Goal: Task Accomplishment & Management: Complete application form

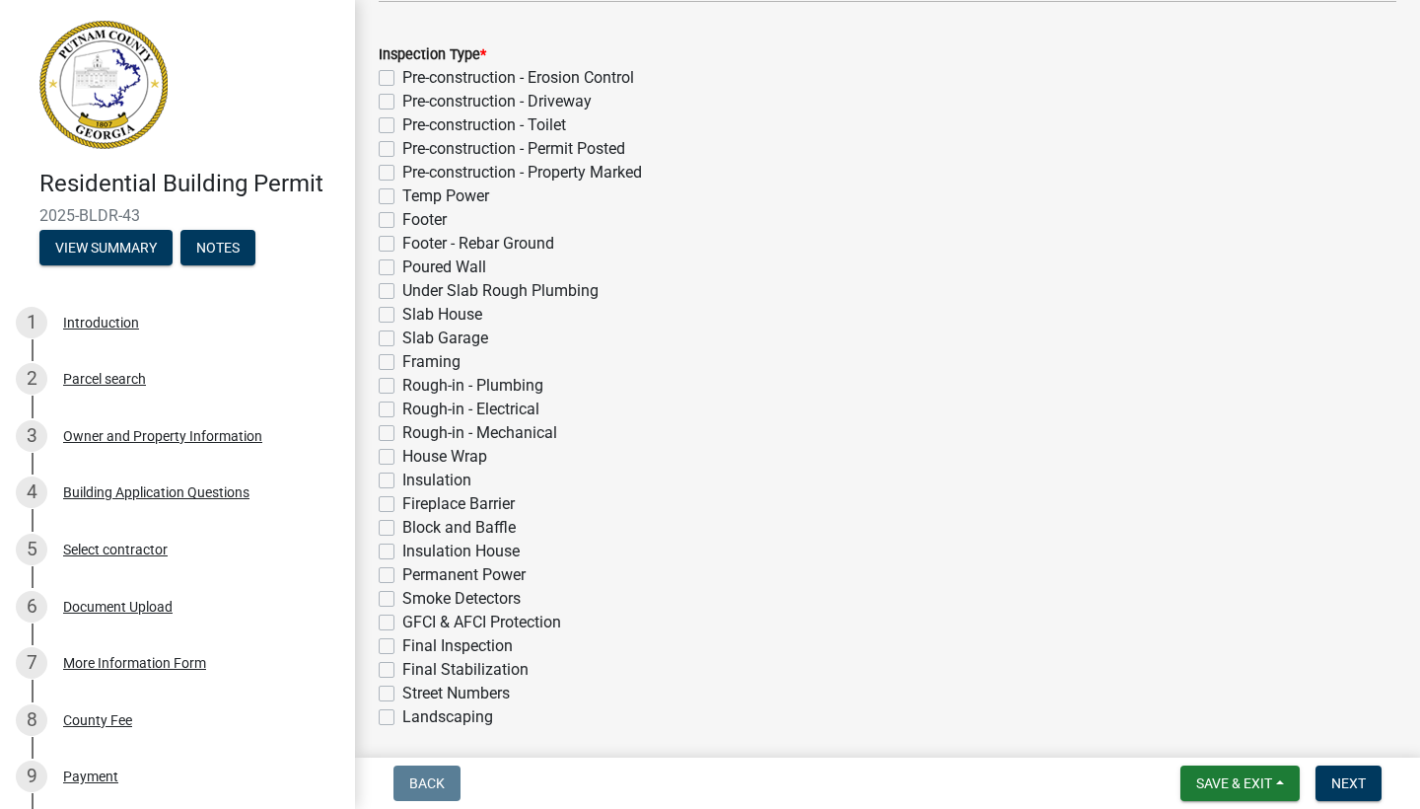
scroll to position [390, 0]
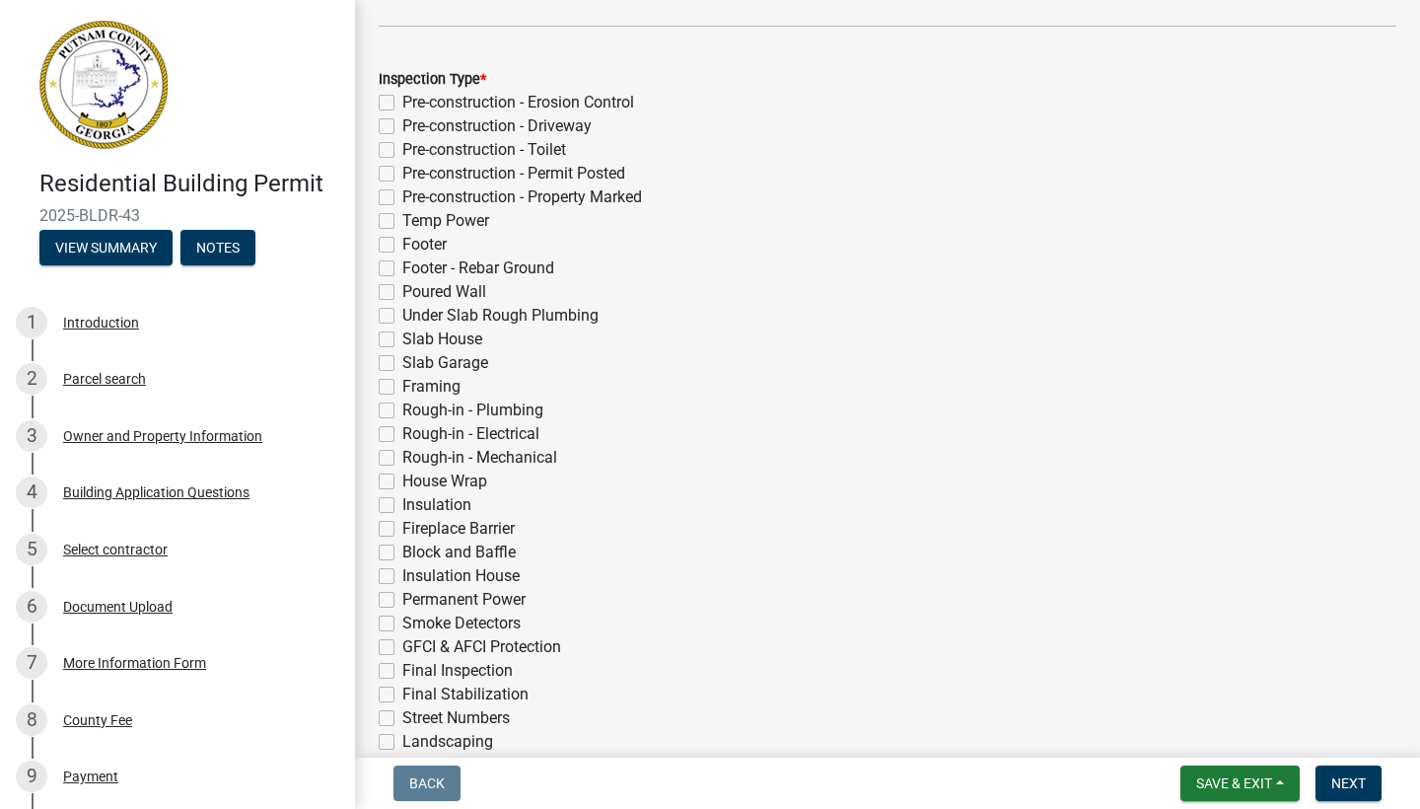
click at [402, 314] on label "Under Slab Rough Plumbing" at bounding box center [500, 316] width 196 height 24
click at [402, 314] on input "Under Slab Rough Plumbing" at bounding box center [408, 310] width 13 height 13
checkbox input "true"
checkbox input "false"
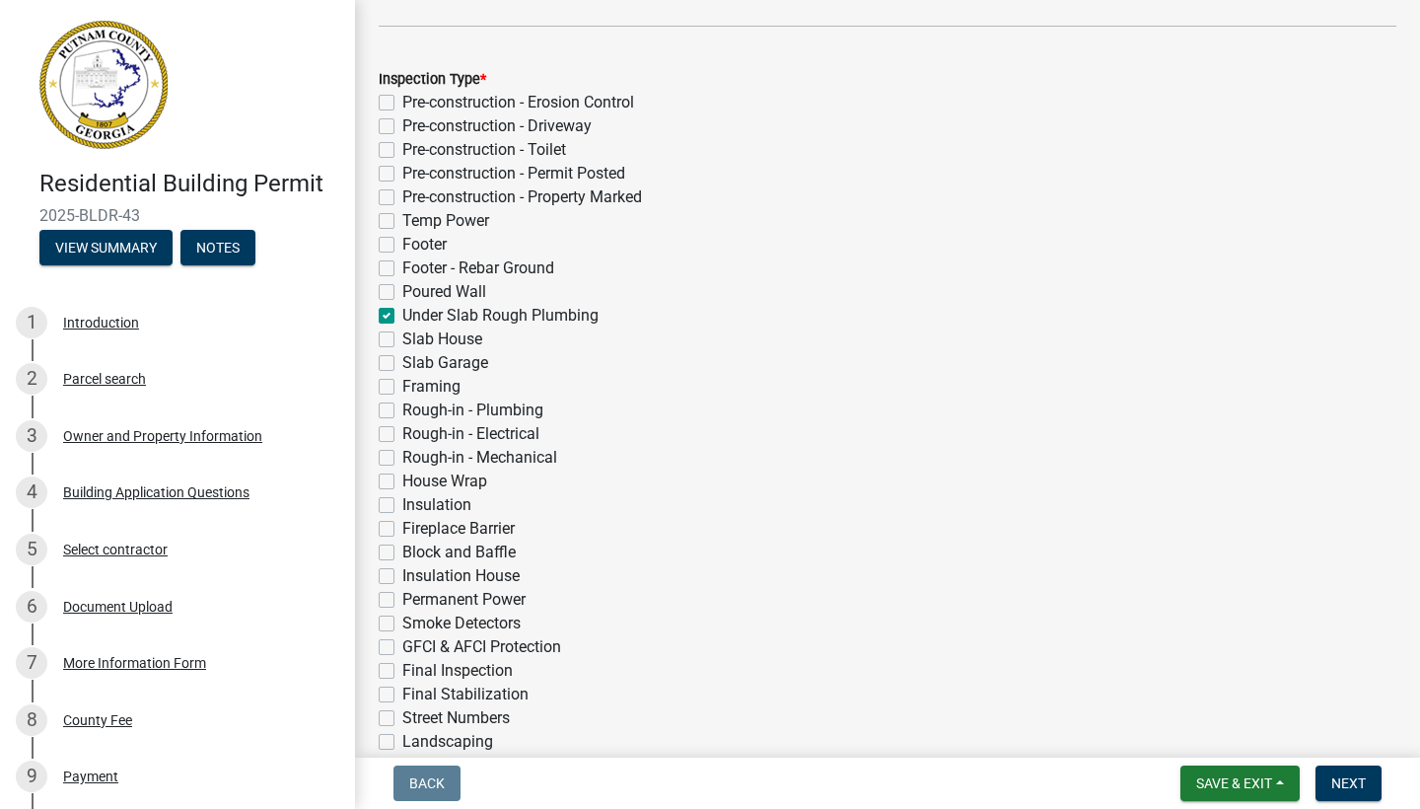
checkbox input "false"
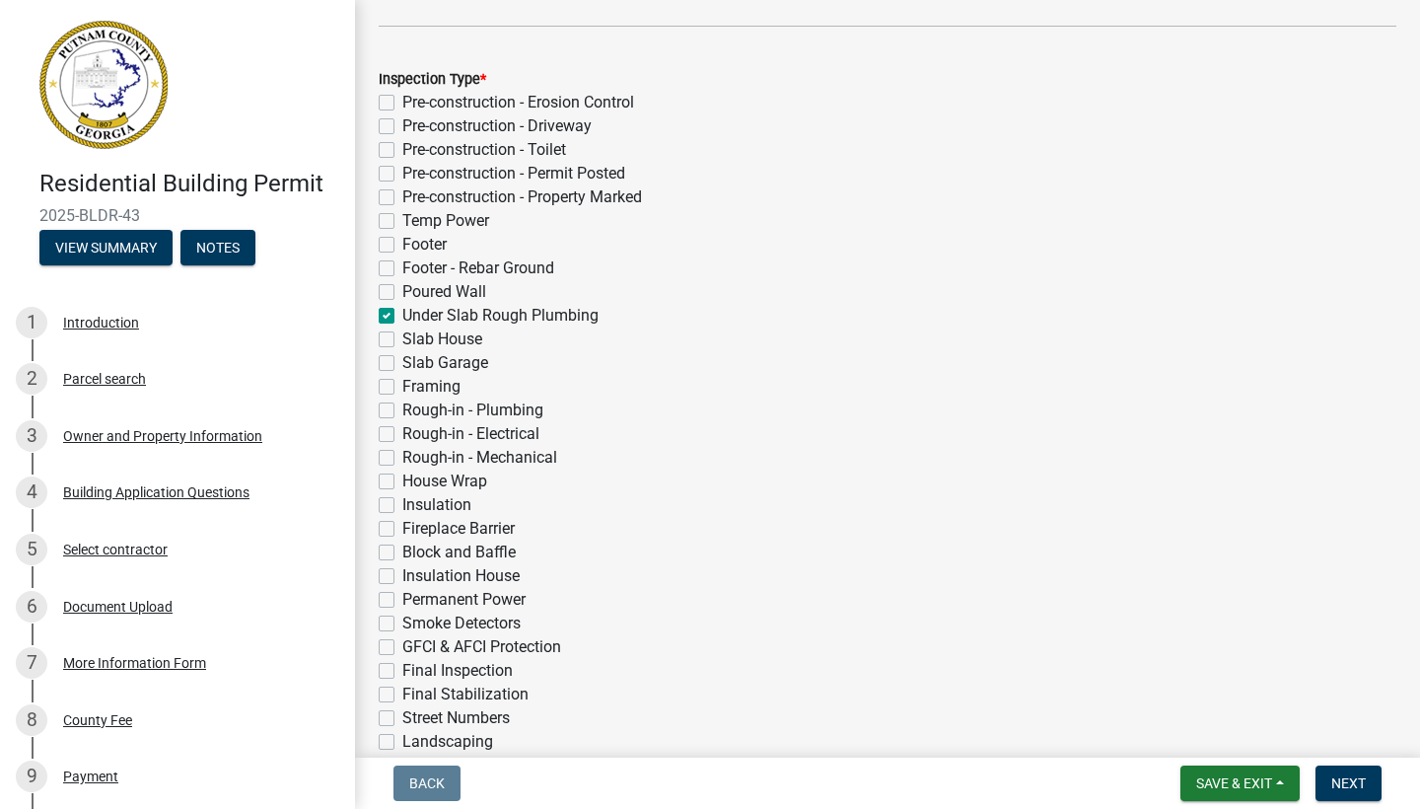
checkbox input "false"
checkbox input "true"
checkbox input "false"
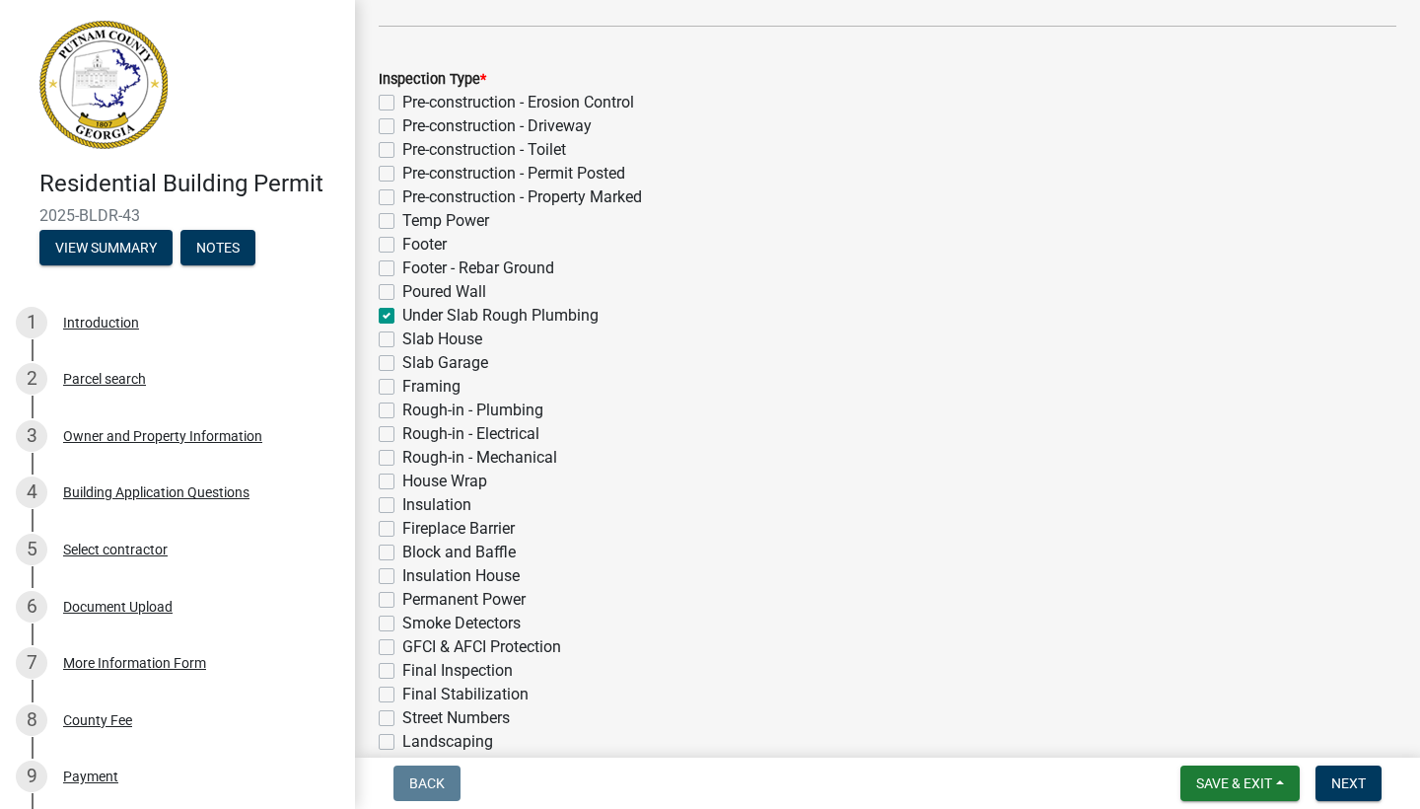
checkbox input "false"
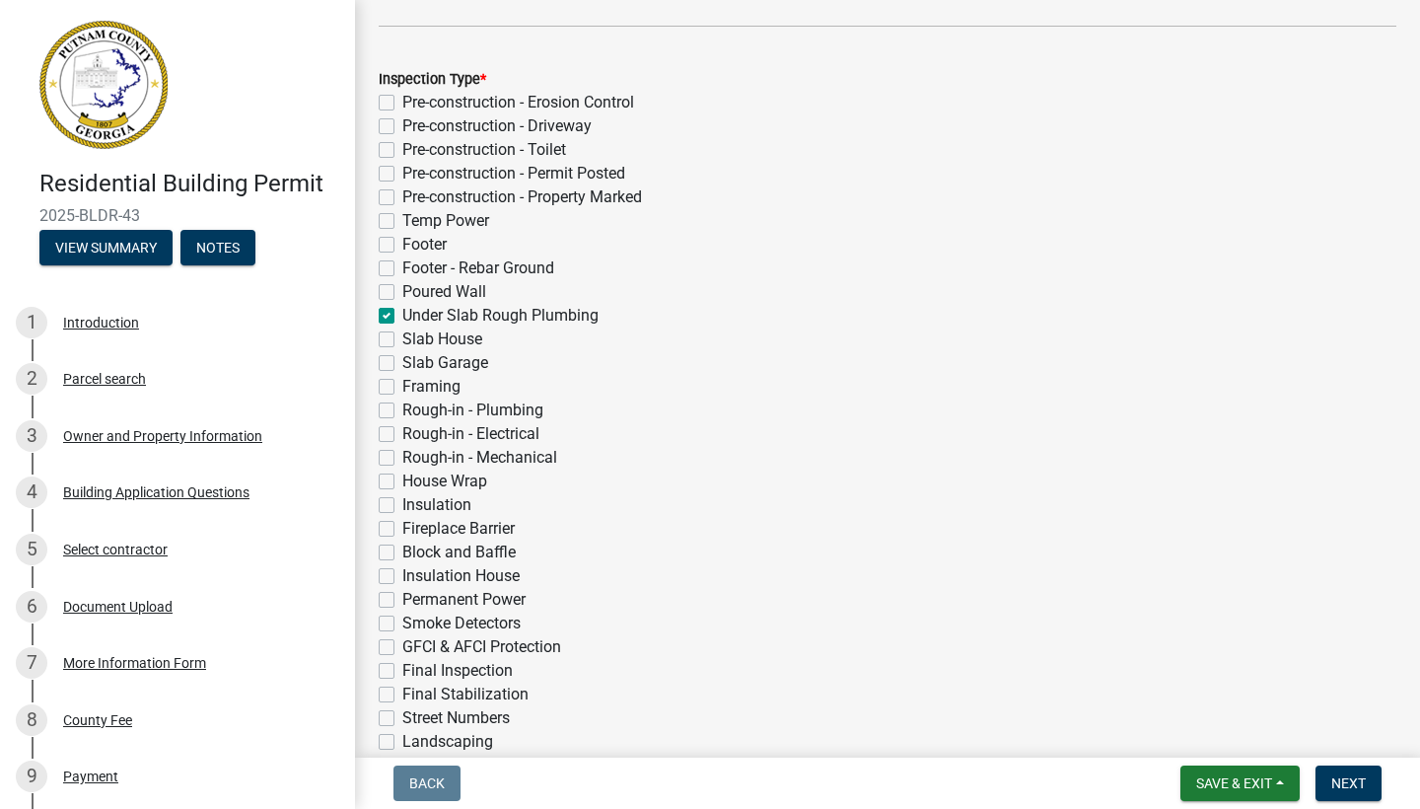
checkbox input "false"
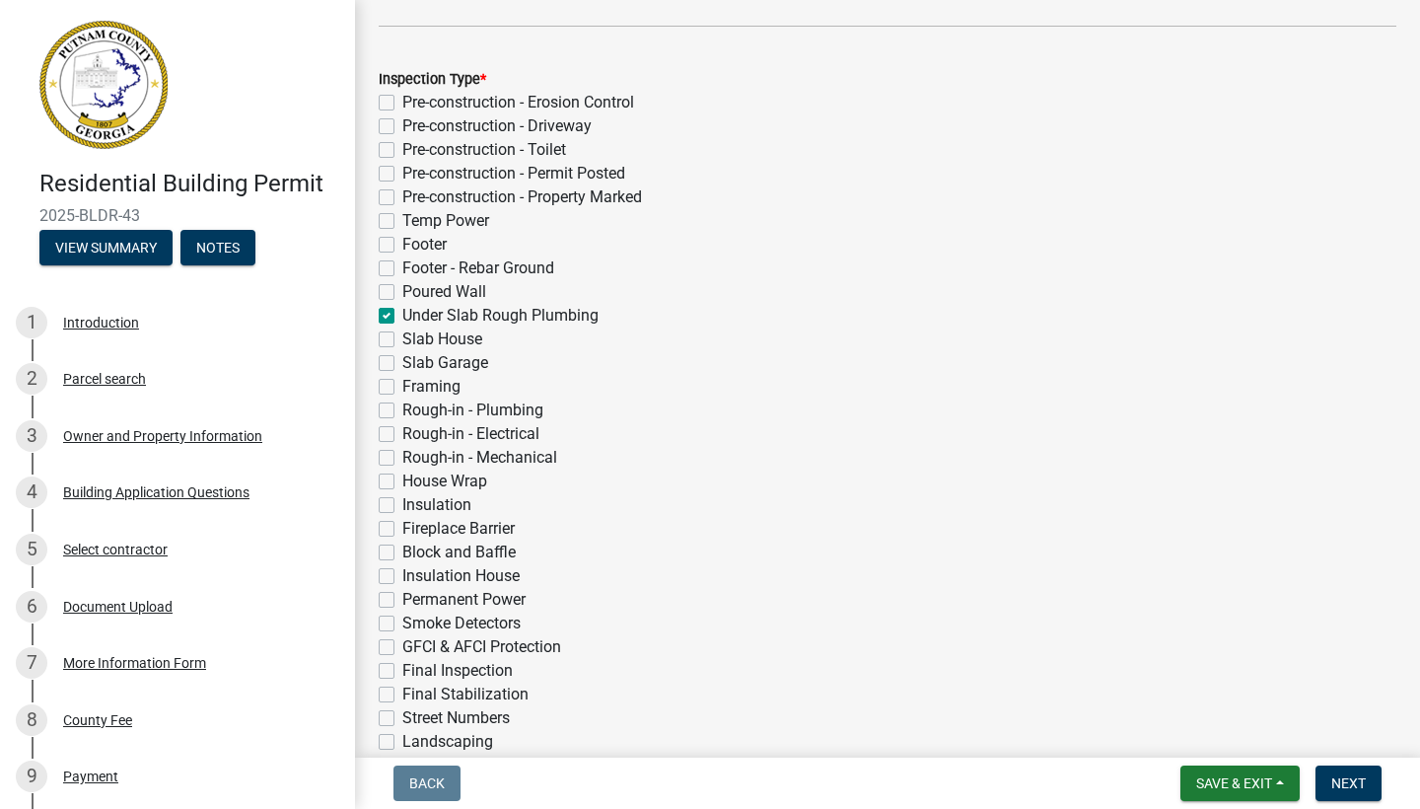
checkbox input "false"
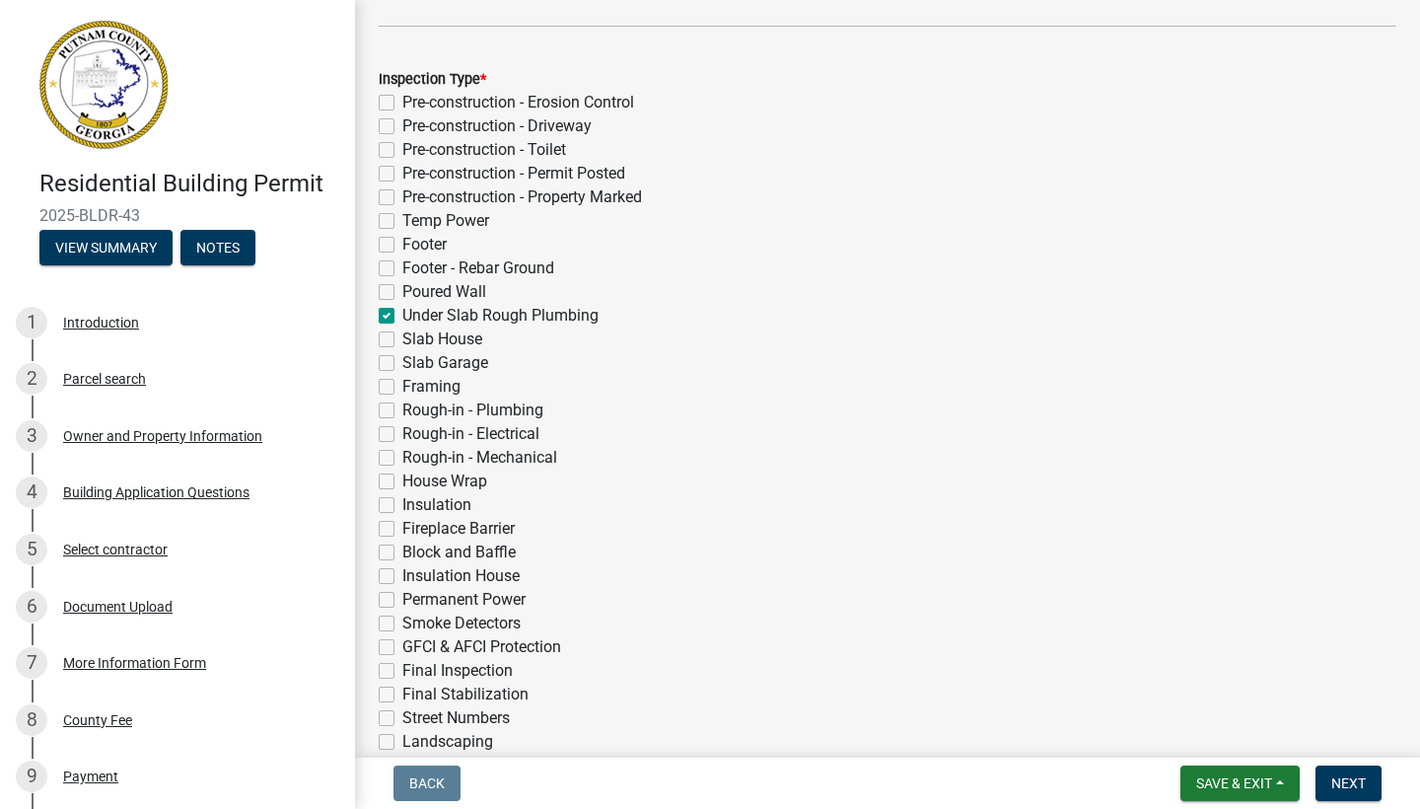
checkbox input "false"
click at [1358, 775] on span "Next" at bounding box center [1348, 783] width 35 height 16
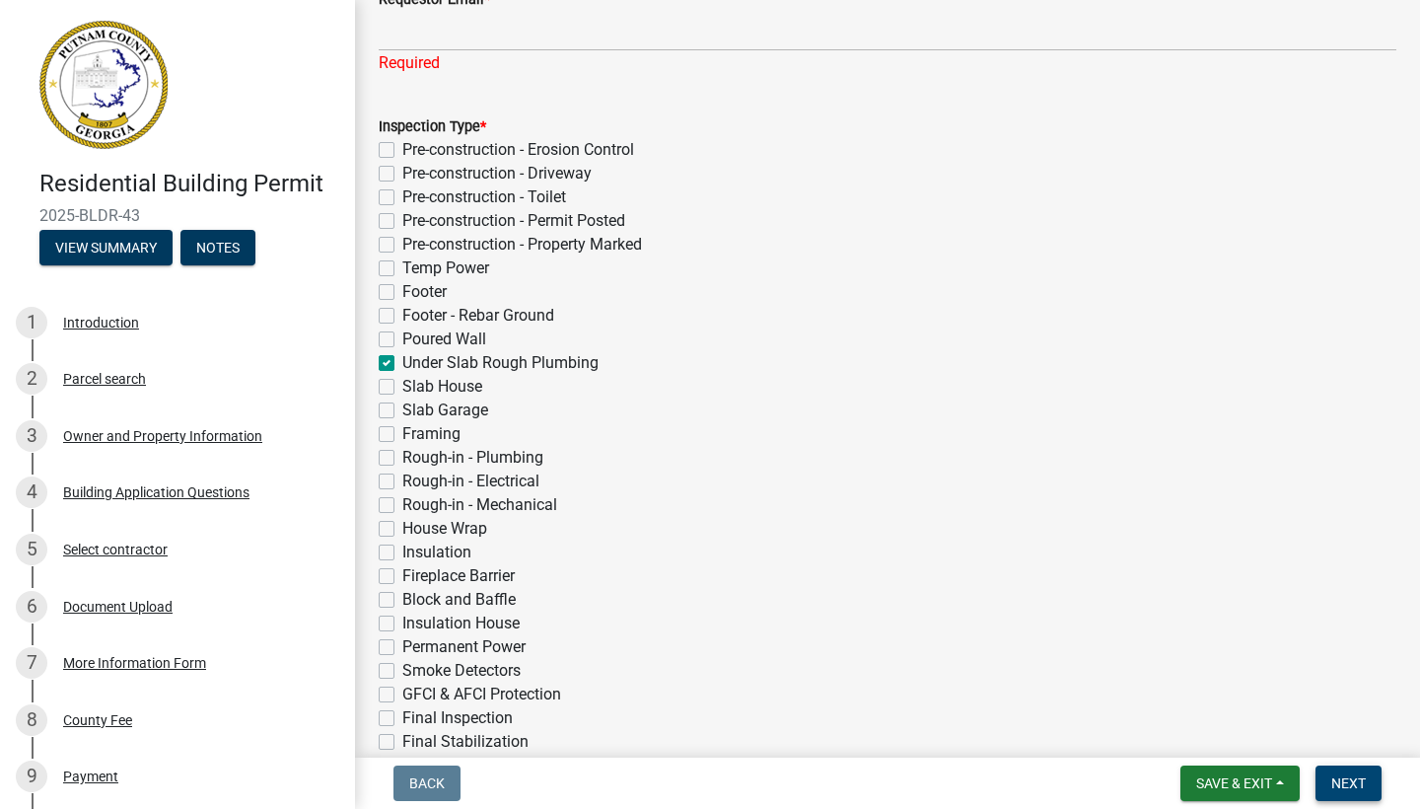
click at [1345, 788] on span "Next" at bounding box center [1348, 783] width 35 height 16
click at [1352, 776] on span "Next" at bounding box center [1348, 783] width 35 height 16
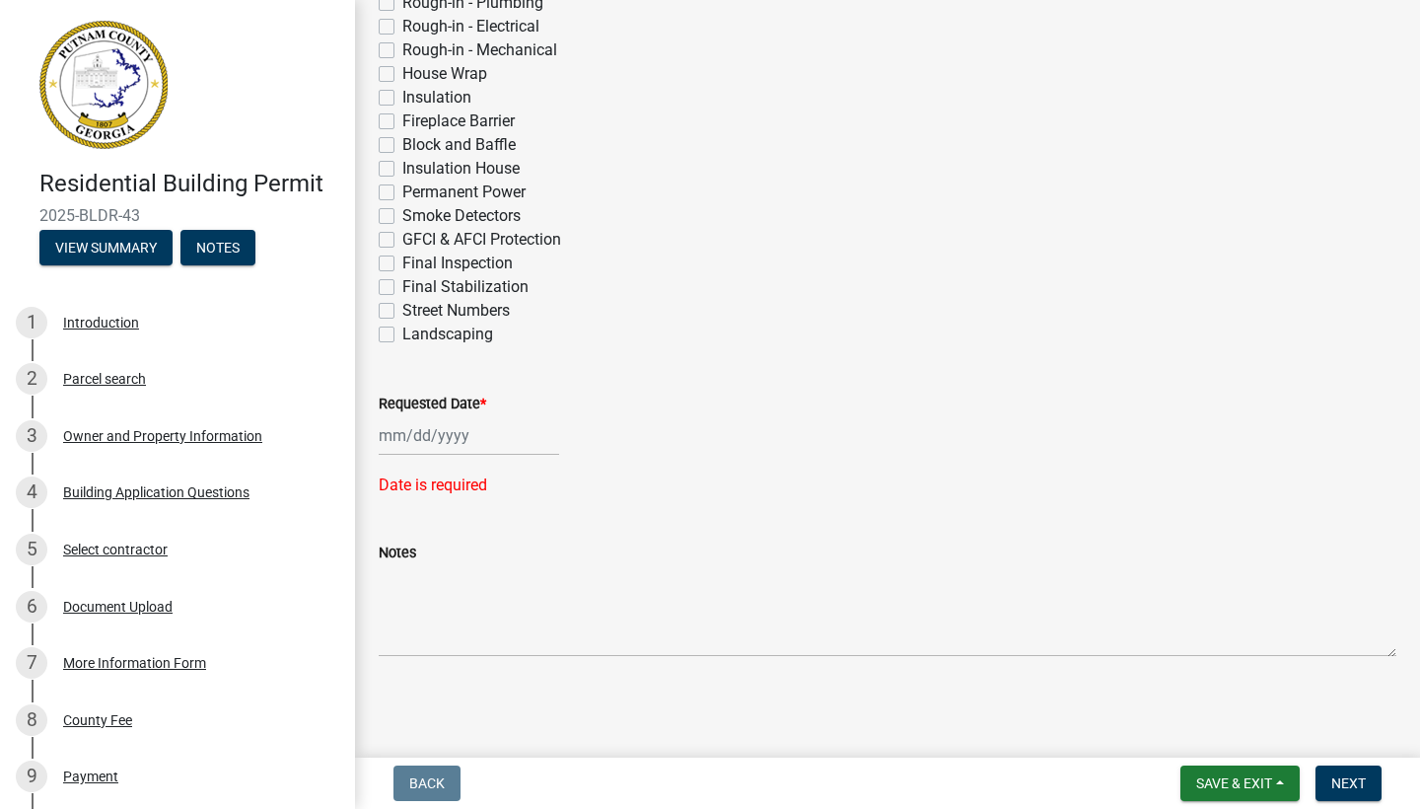
scroll to position [844, 0]
click at [398, 442] on div at bounding box center [469, 435] width 180 height 40
select select "9"
select select "2025"
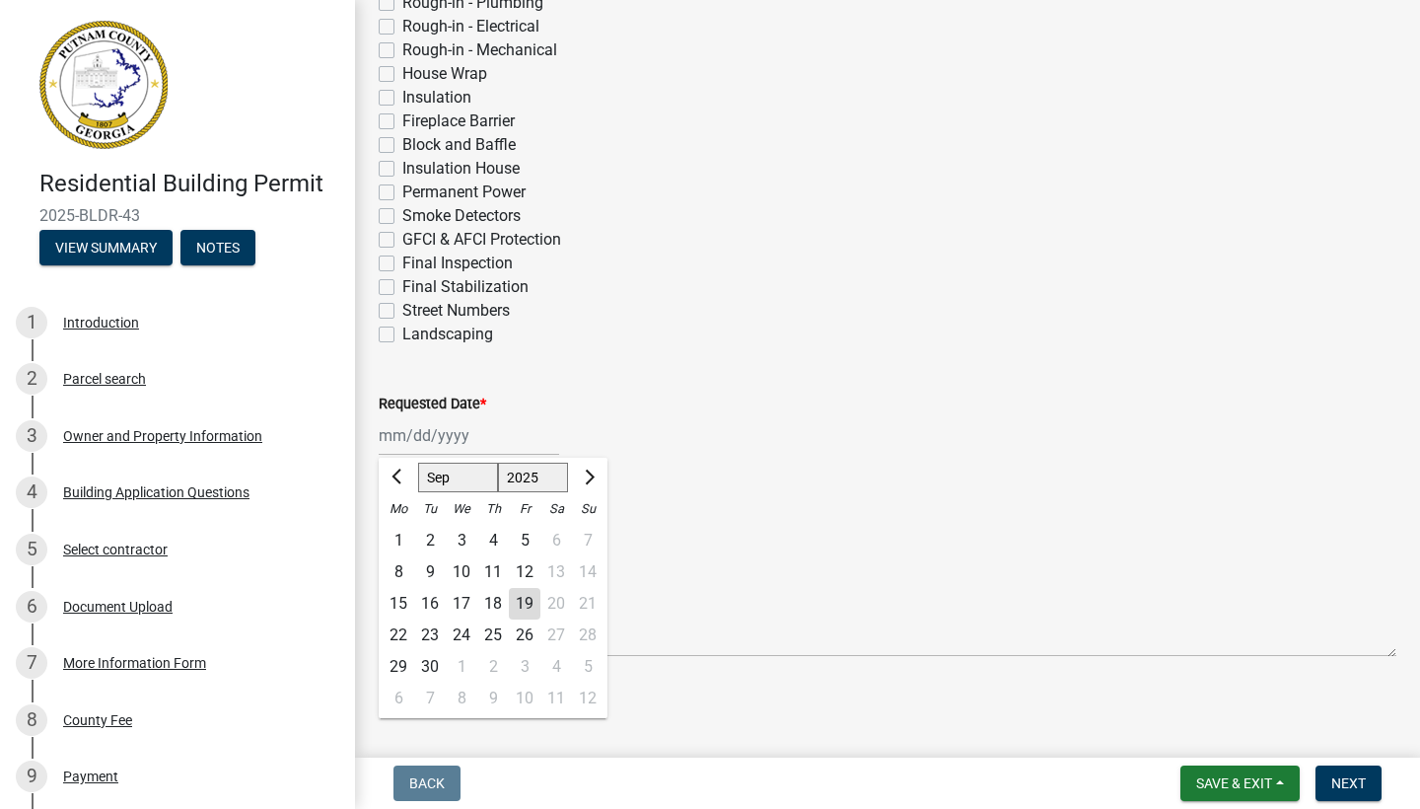
click at [527, 608] on div "19" at bounding box center [525, 604] width 32 height 32
type input "[DATE]"
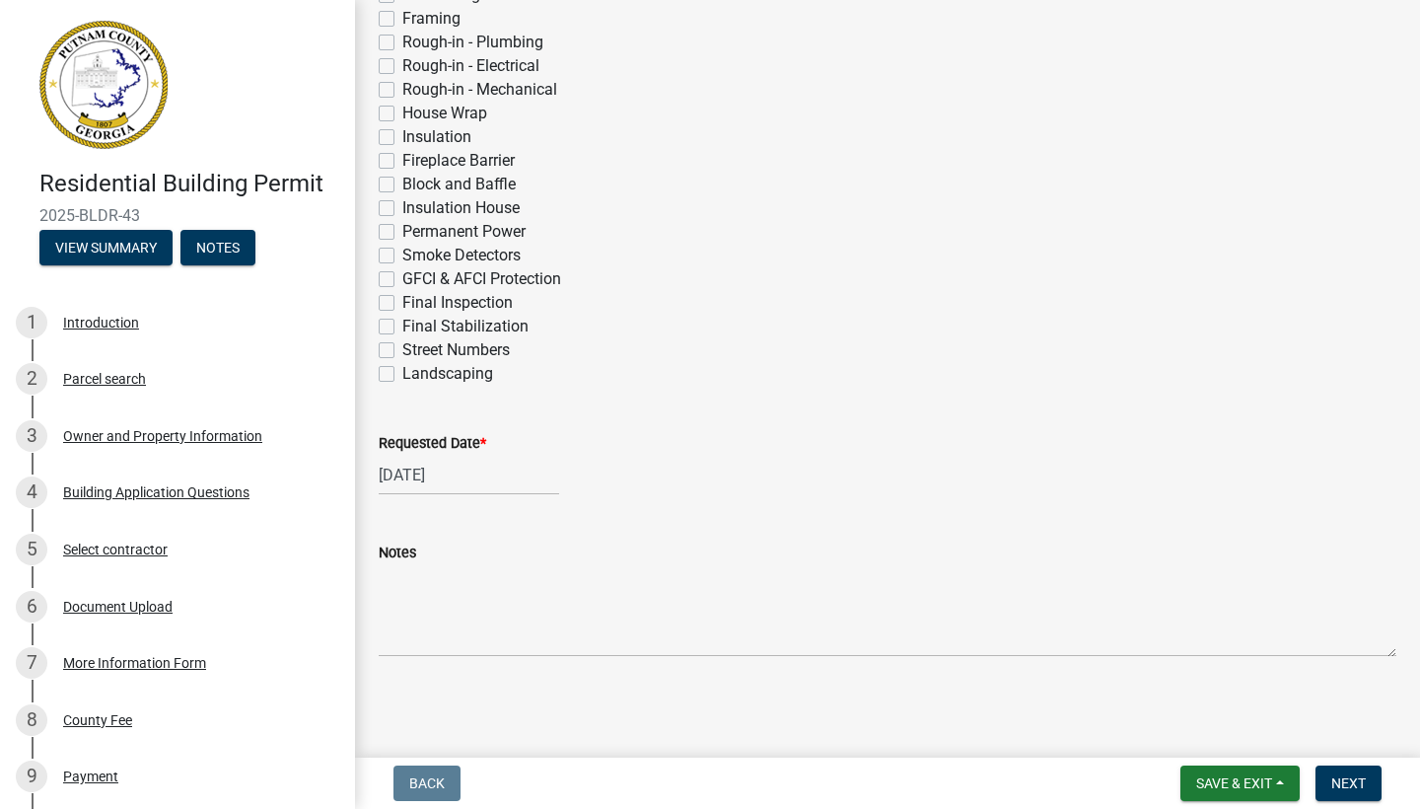
scroll to position [805, 0]
click at [1356, 790] on span "Next" at bounding box center [1348, 783] width 35 height 16
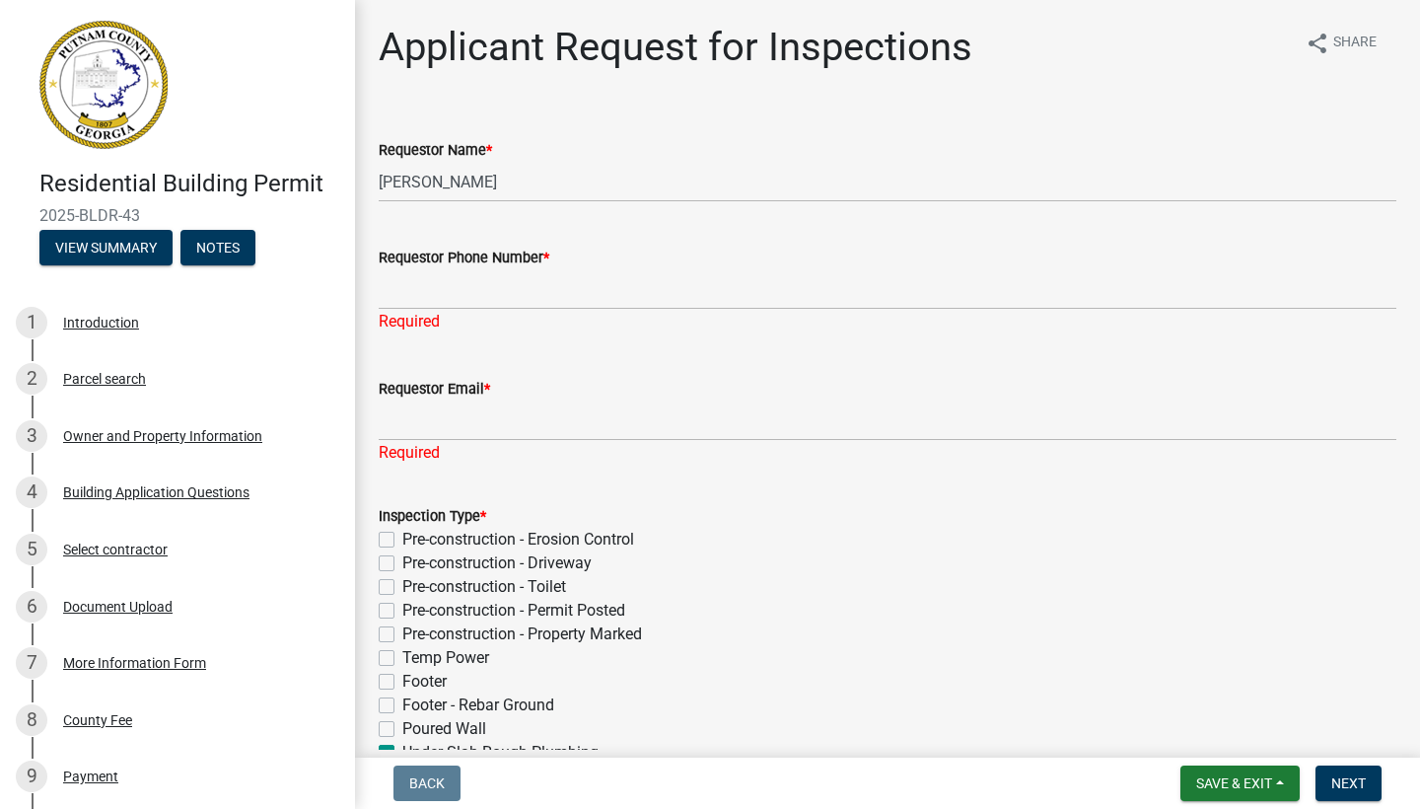
scroll to position [0, 0]
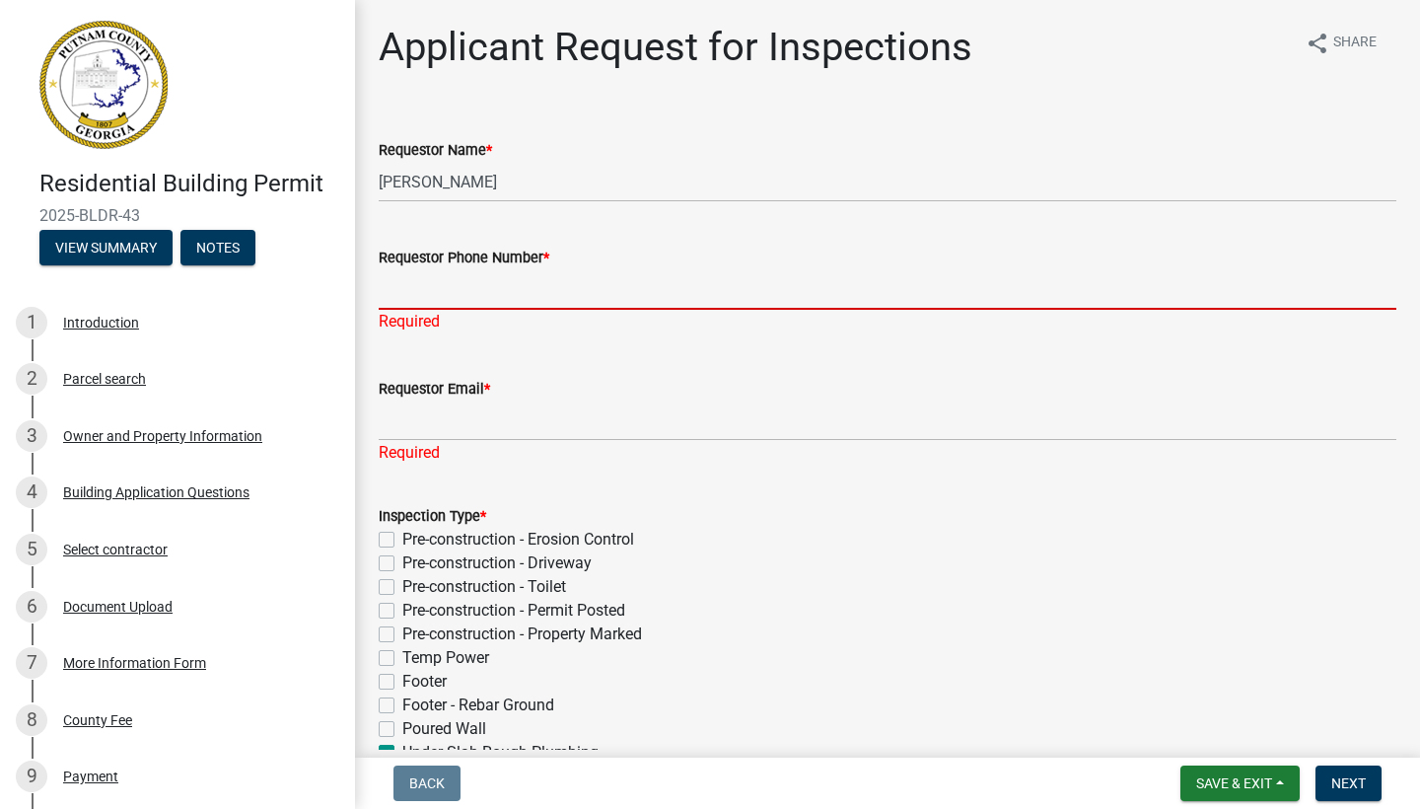
click at [464, 298] on input "Requestor Phone Number *" at bounding box center [888, 289] width 1018 height 40
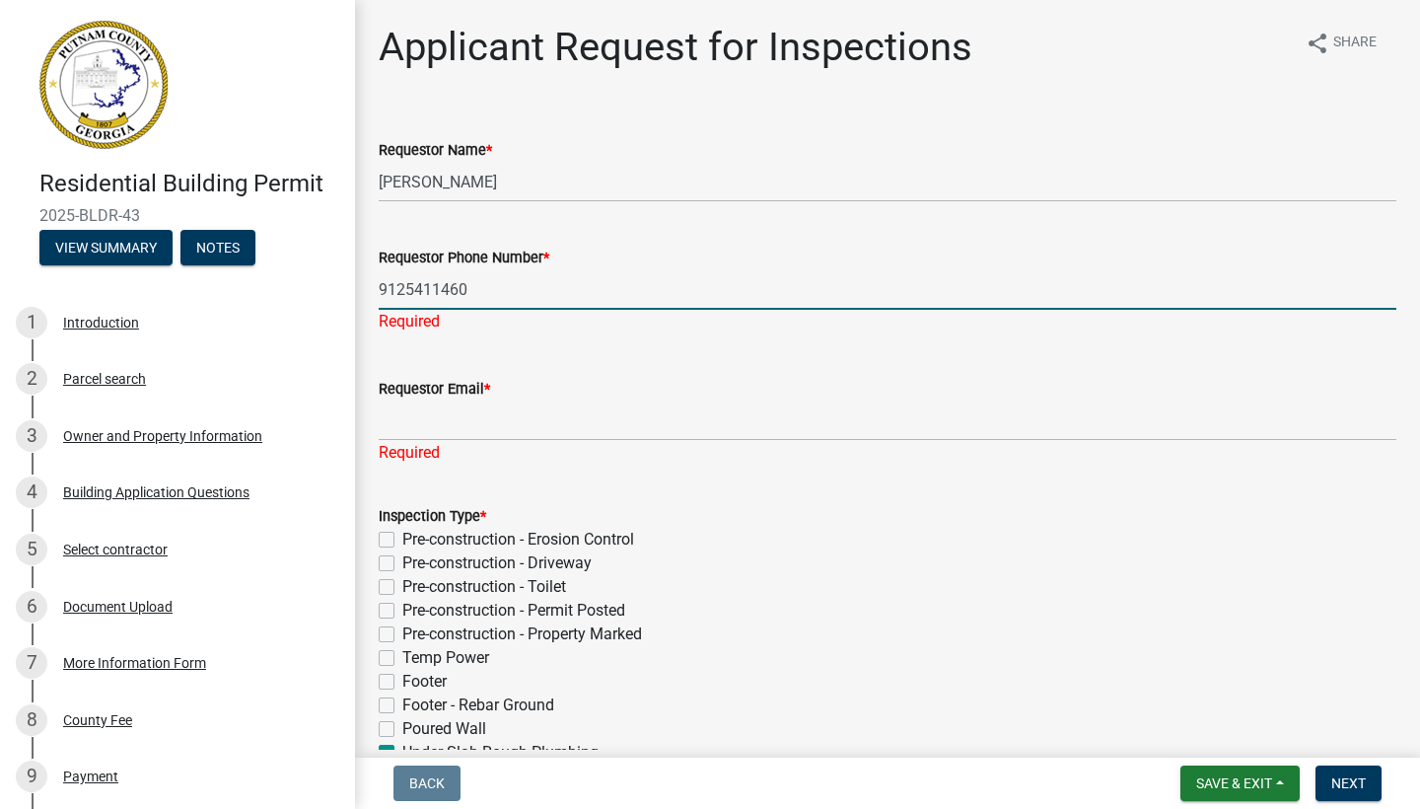
type input "9125411460"
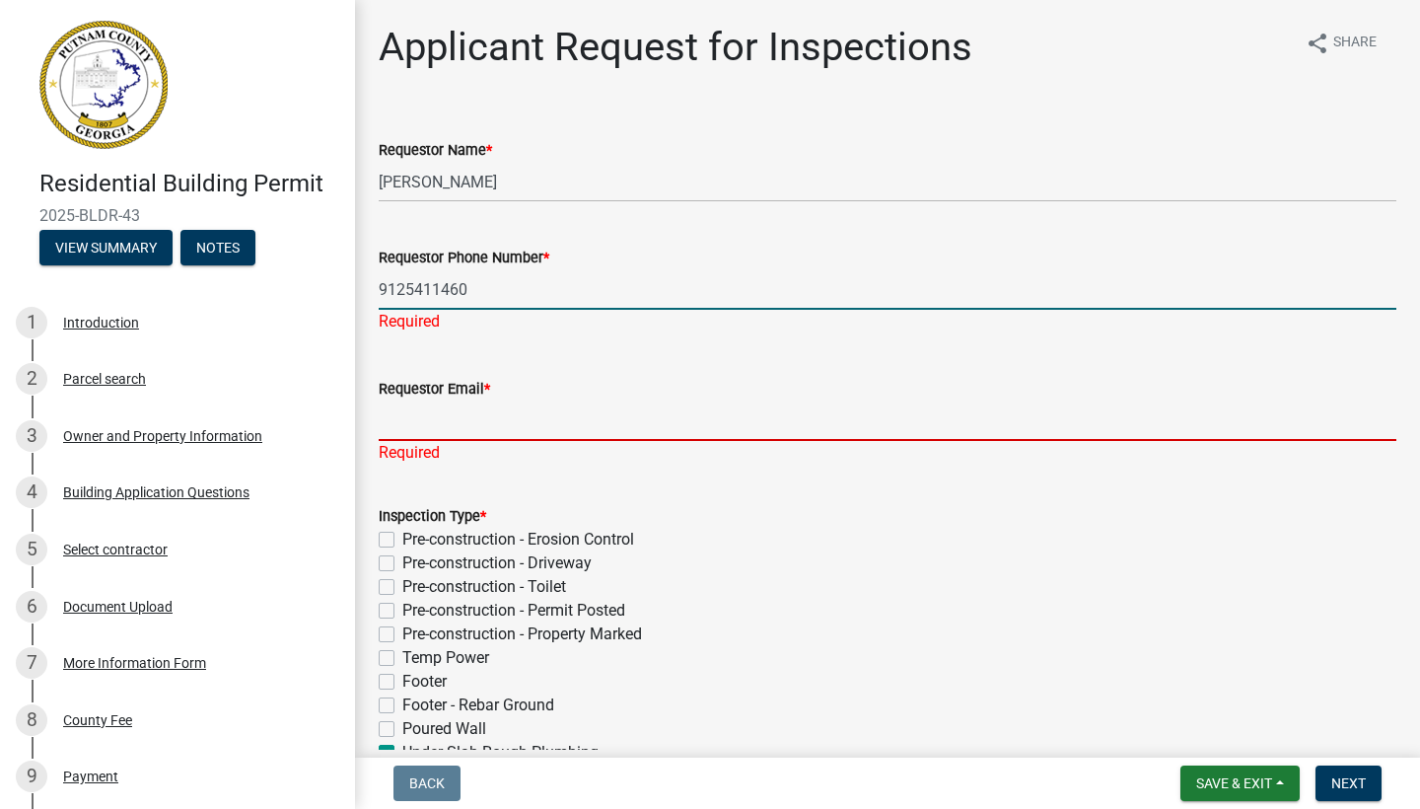
click at [434, 431] on div "Requestor Email * Required" at bounding box center [888, 406] width 1018 height 115
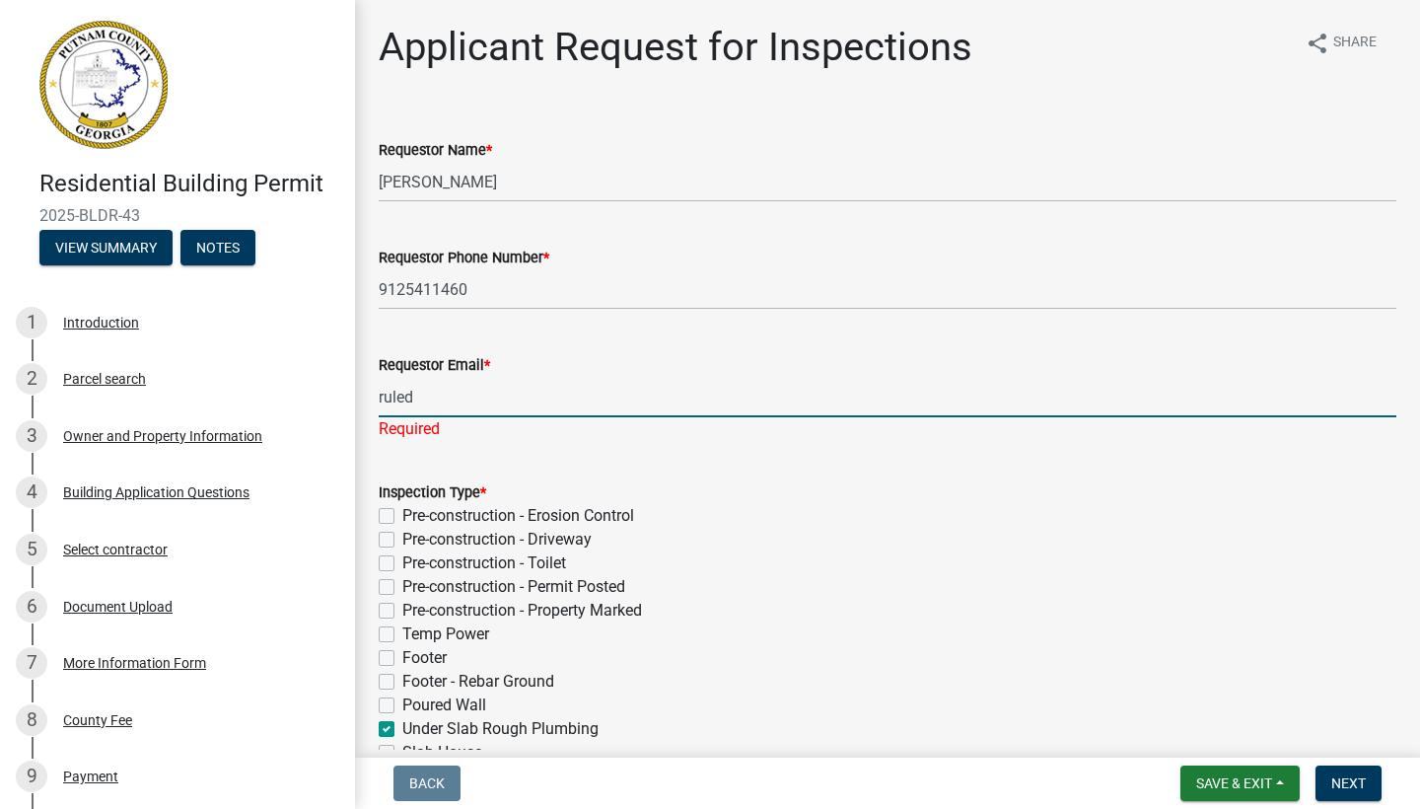
type input "[EMAIL_ADDRESS][DOMAIN_NAME]"
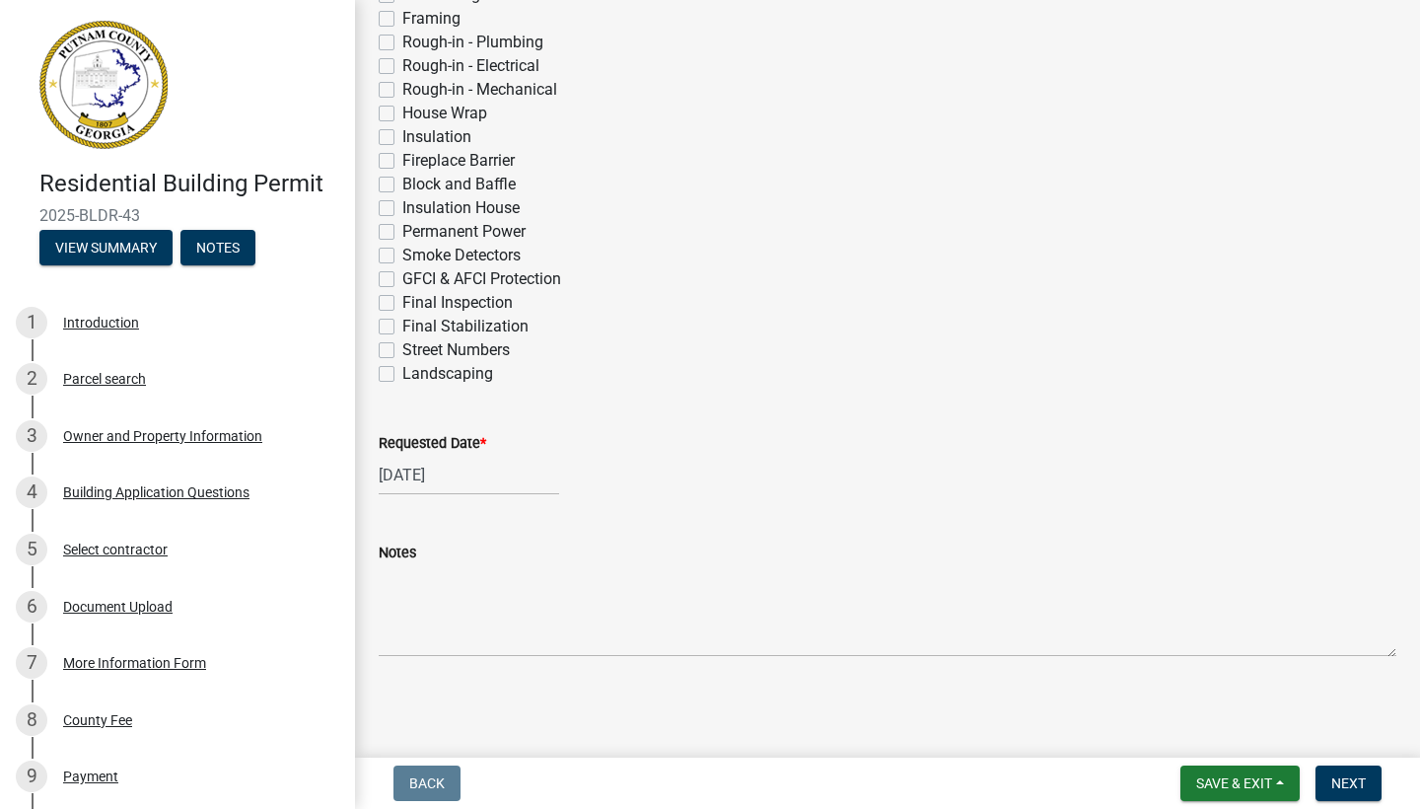
scroll to position [757, 0]
click at [1344, 786] on span "Next" at bounding box center [1348, 783] width 35 height 16
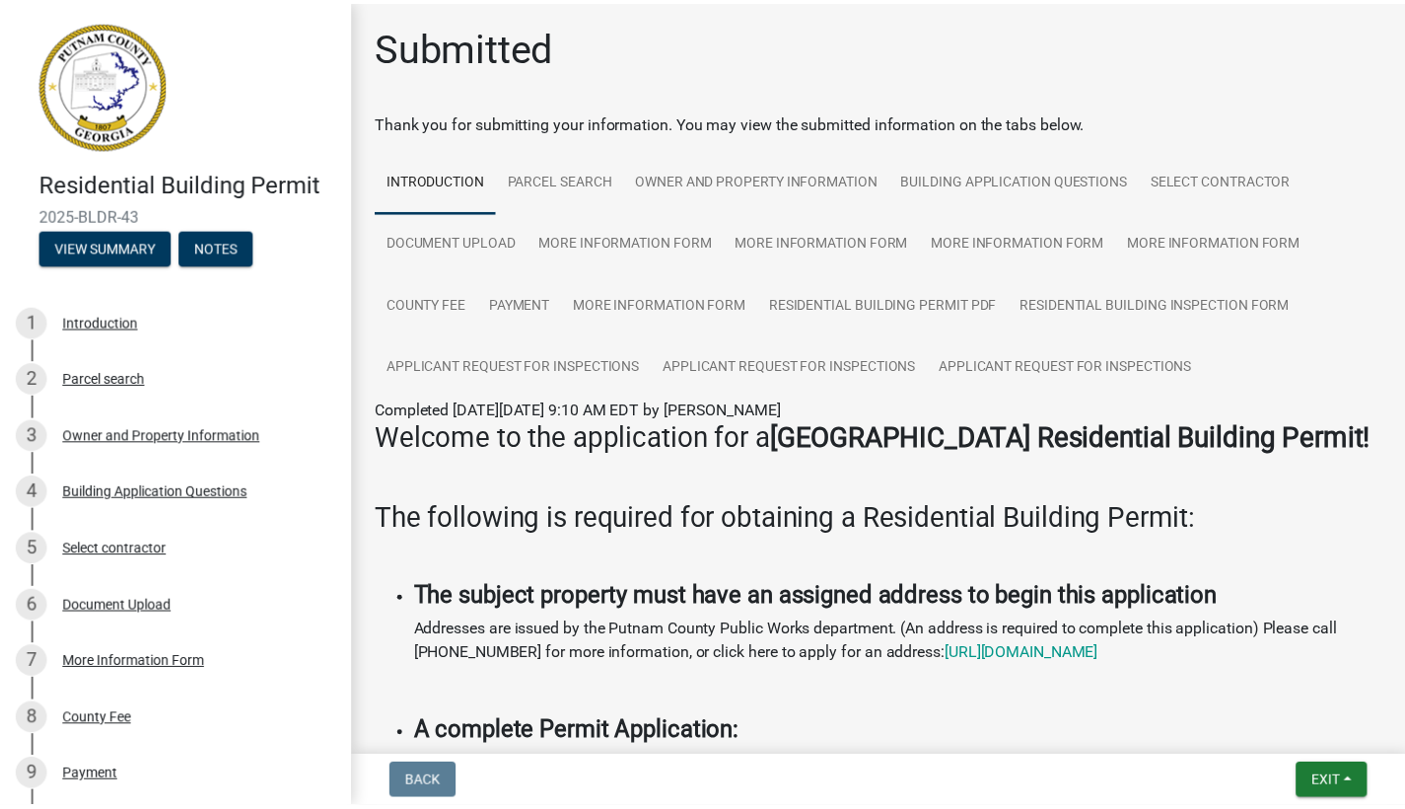
scroll to position [0, 0]
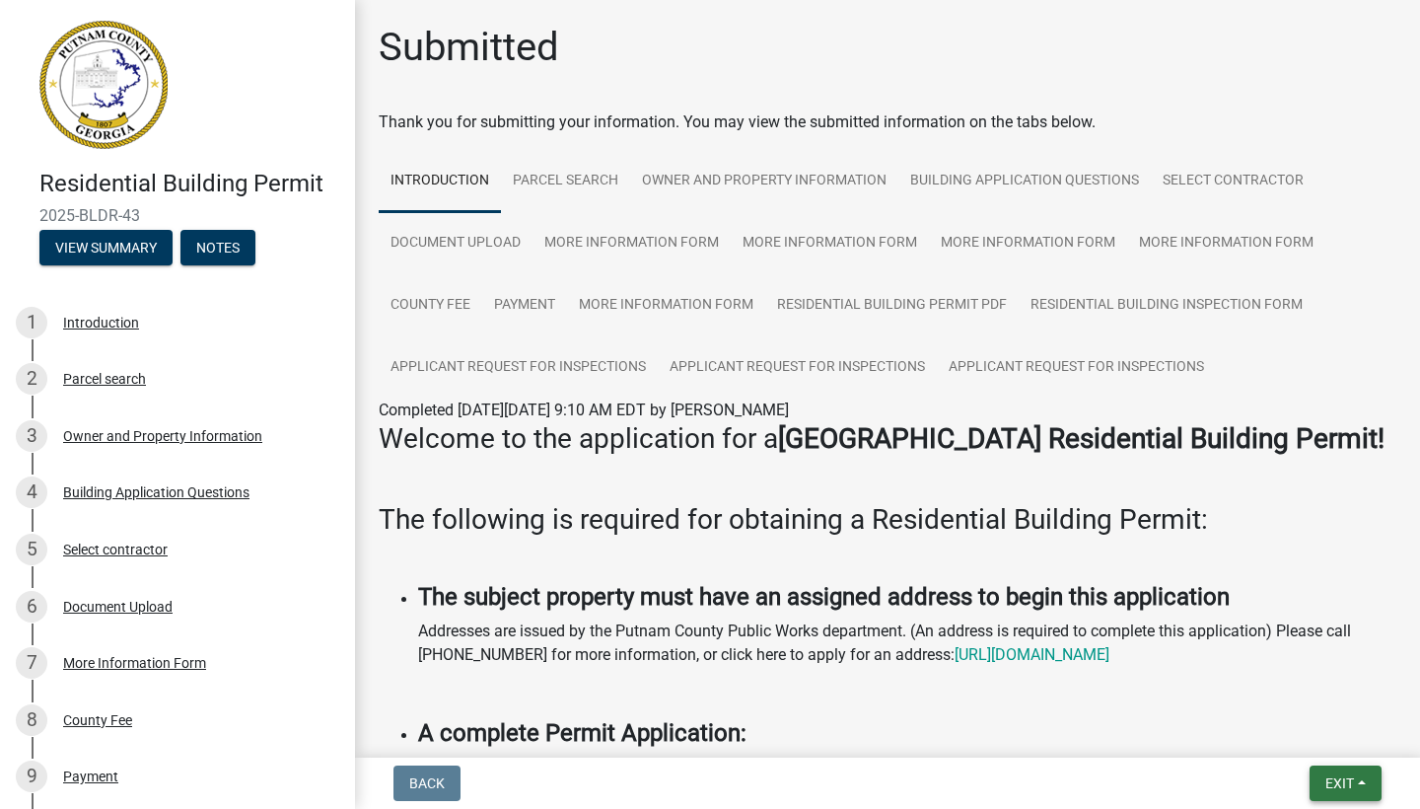
click at [1363, 783] on button "Exit" at bounding box center [1346, 783] width 72 height 36
click at [1296, 731] on button "Save & Exit" at bounding box center [1304, 731] width 158 height 47
